Goal: Navigation & Orientation: Find specific page/section

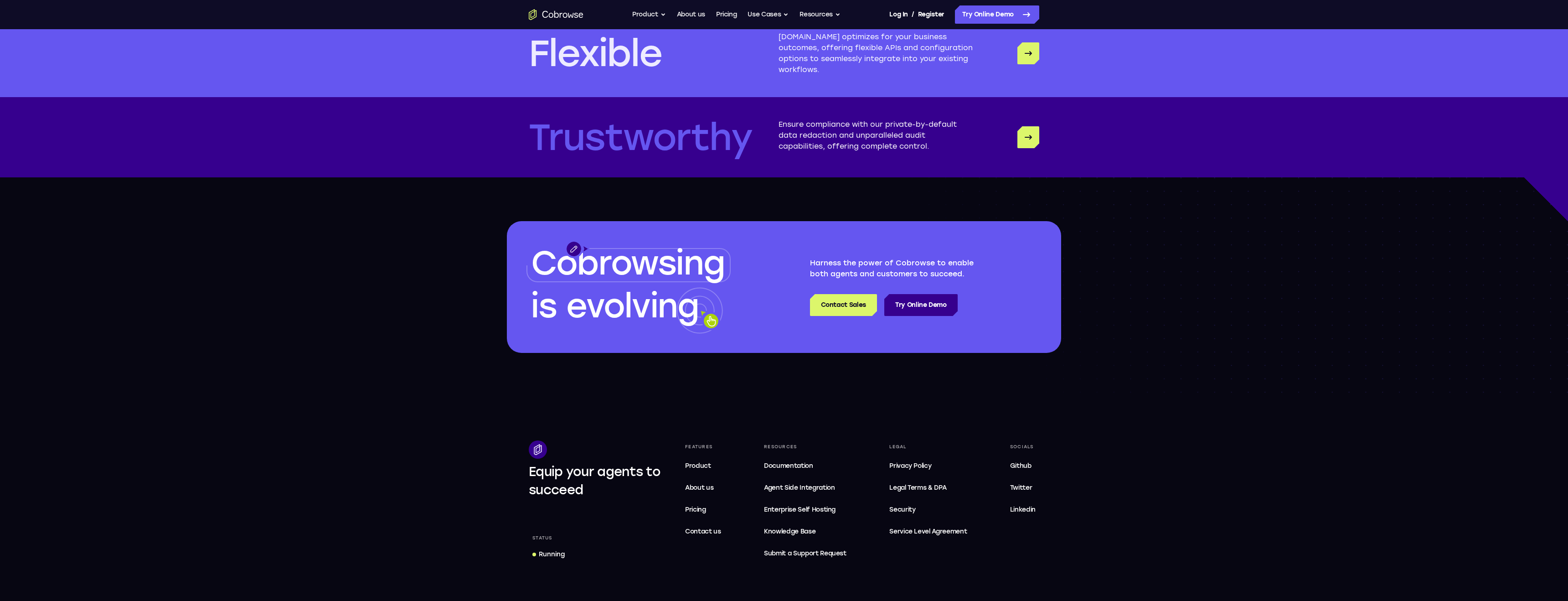
scroll to position [2595, 0]
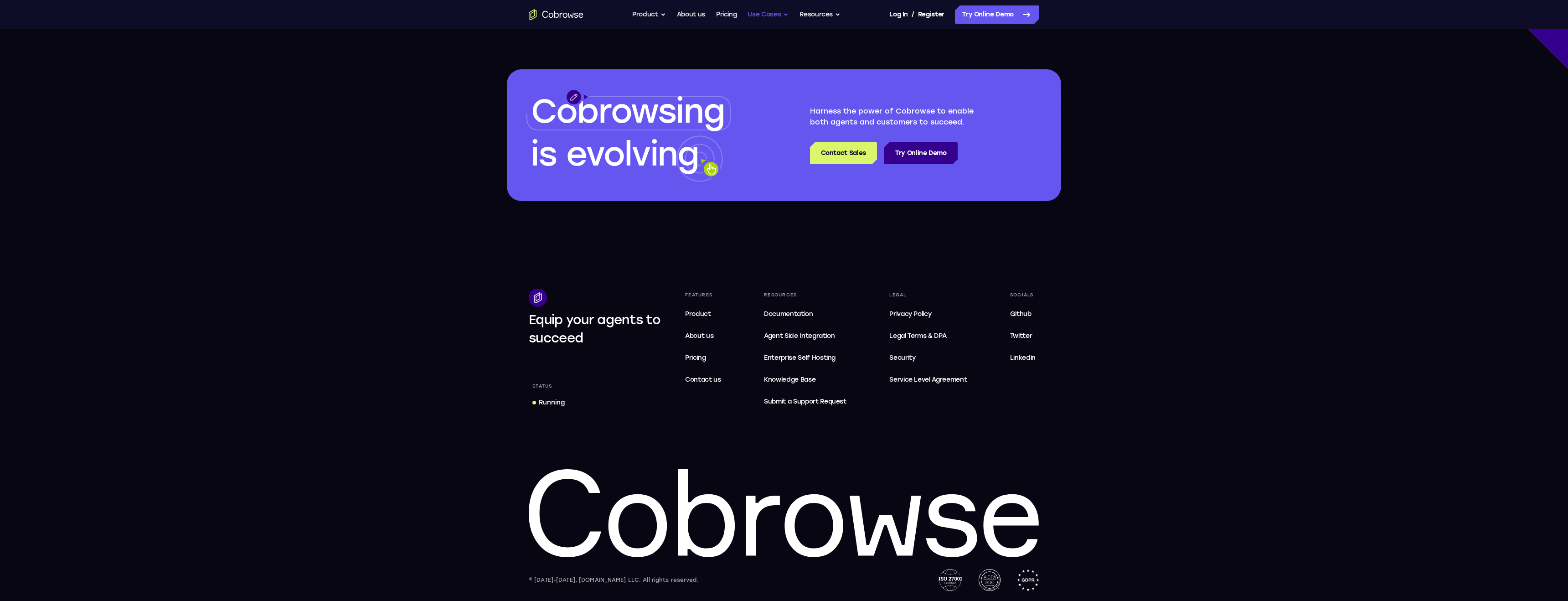
click at [772, 8] on button "Use Cases" at bounding box center [768, 15] width 41 height 18
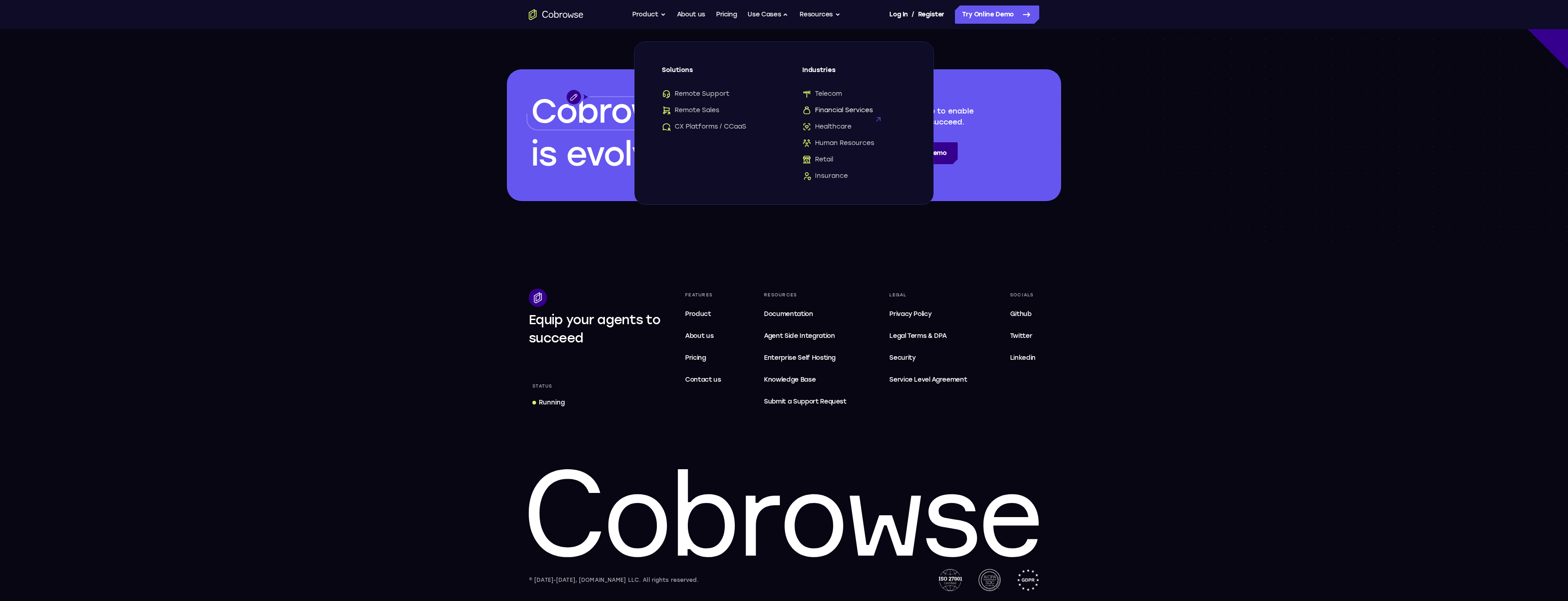
click at [848, 108] on span "Financial Services" at bounding box center [838, 110] width 71 height 9
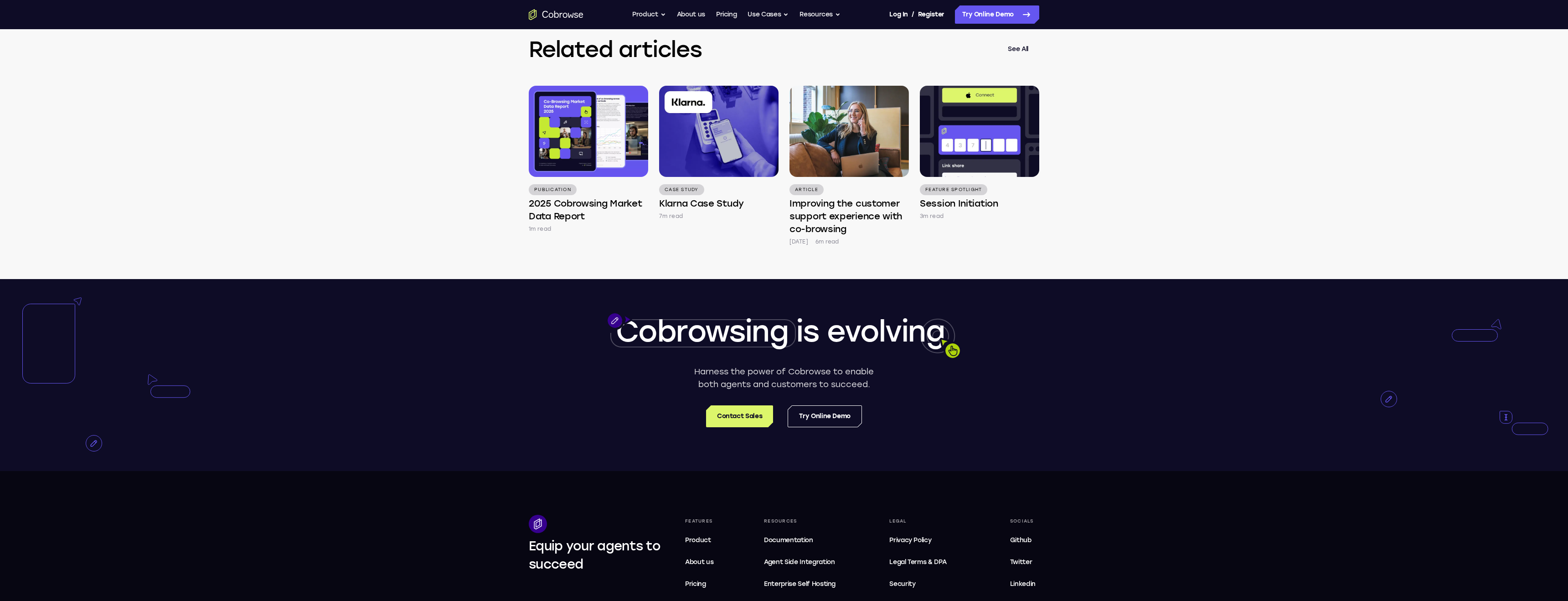
scroll to position [2649, 0]
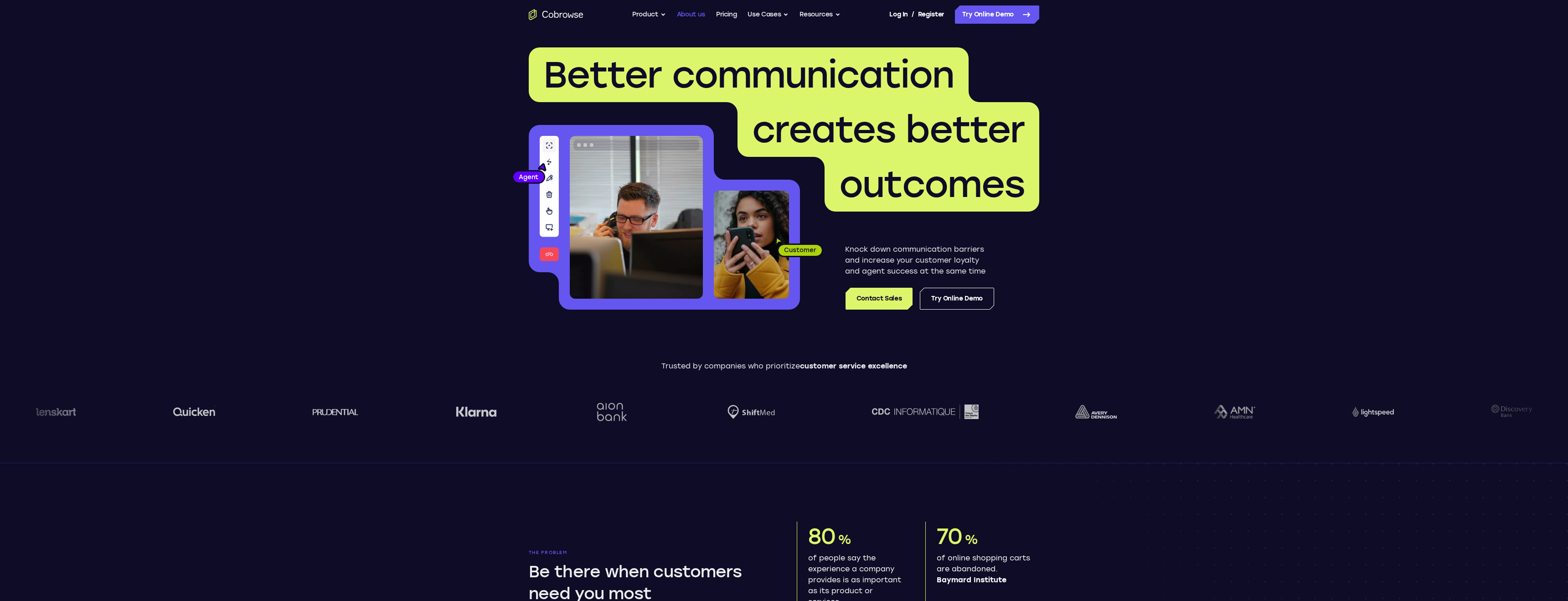
click at [688, 10] on link "About us" at bounding box center [691, 15] width 28 height 18
